Goal: Find specific page/section: Find specific page/section

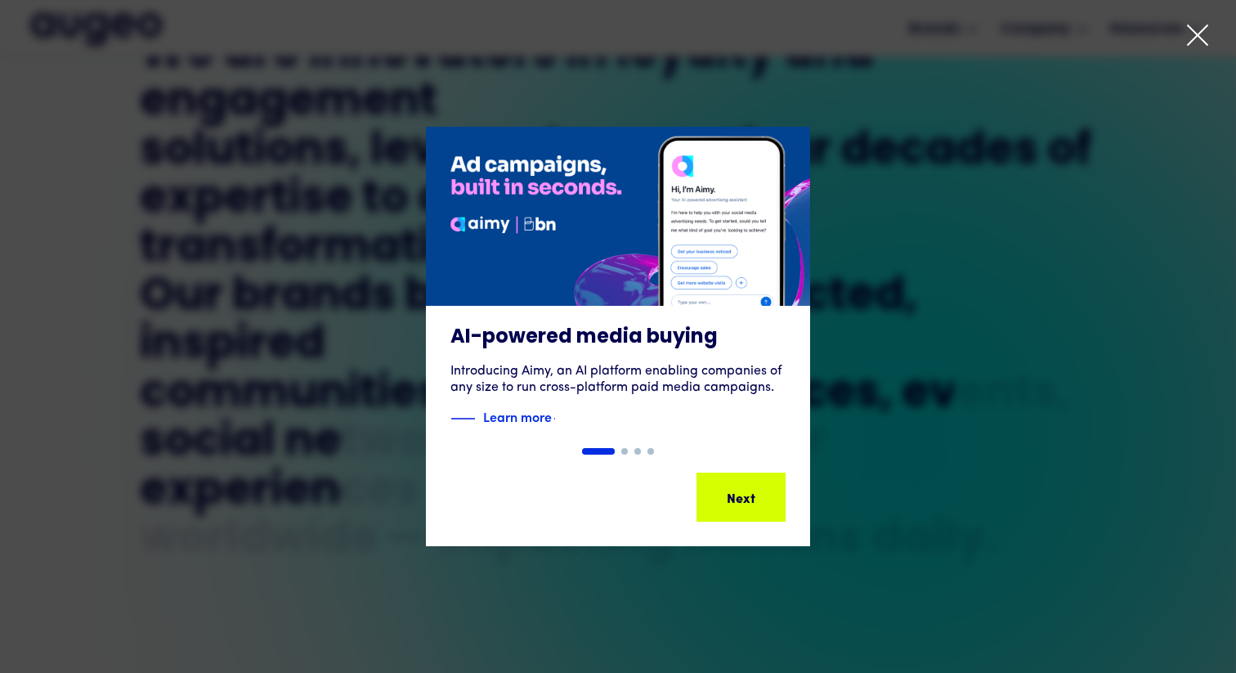
scroll to position [851, 0]
click at [1193, 33] on icon at bounding box center [1197, 35] width 20 height 20
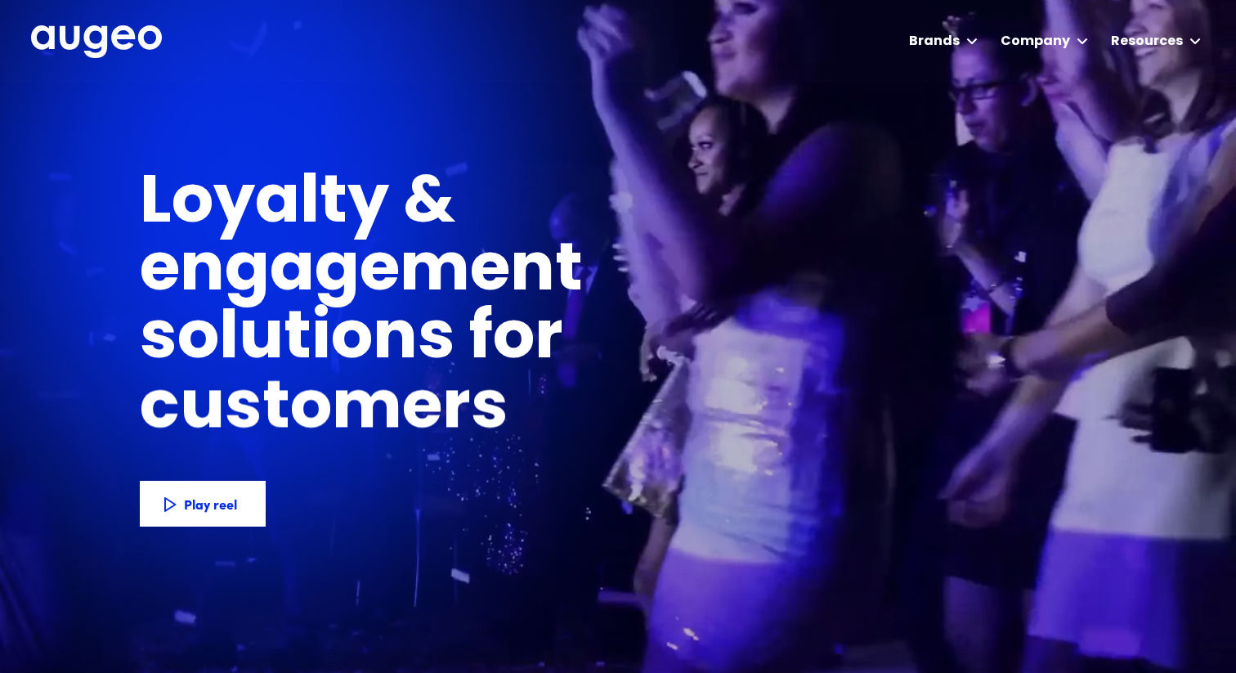
scroll to position [0, 0]
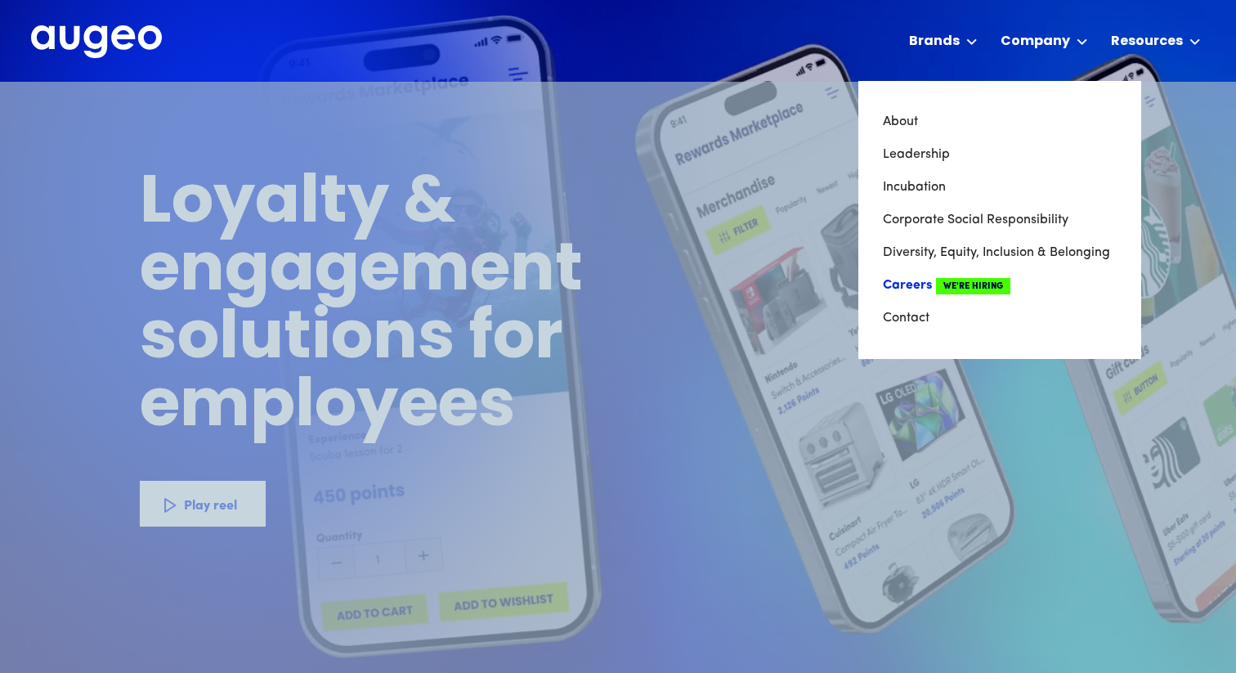
click at [929, 288] on link "Careers We're Hiring" at bounding box center [1000, 285] width 234 height 33
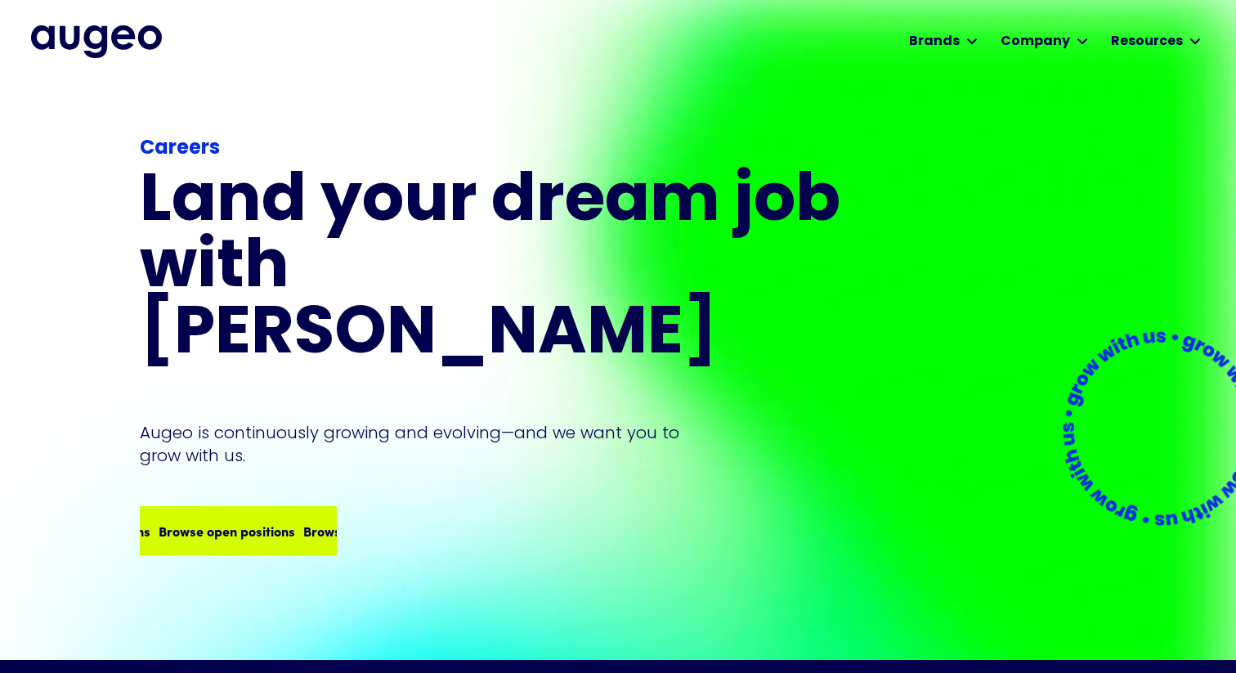
click at [232, 521] on div "Browse open positions" at bounding box center [219, 531] width 136 height 20
